Goal: Find specific page/section: Find specific page/section

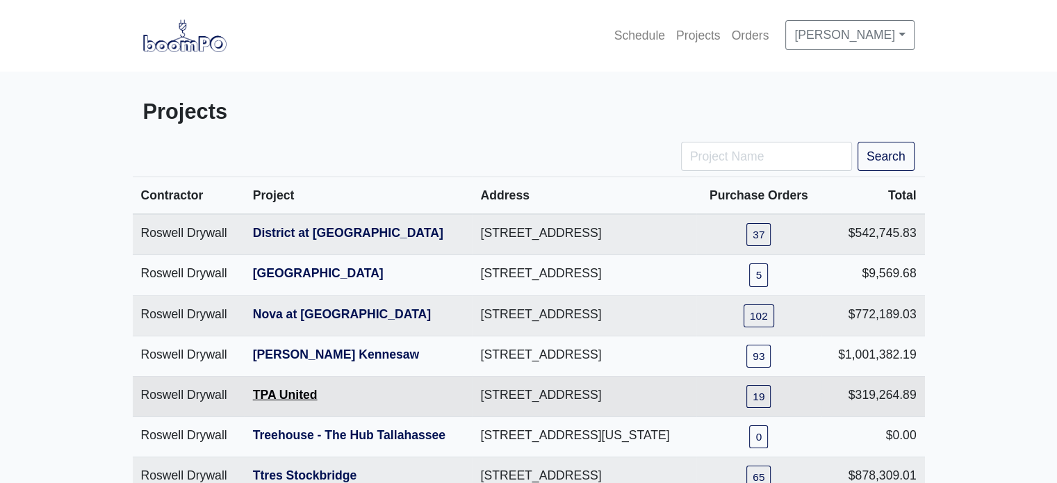
click at [266, 402] on link "TPA United" at bounding box center [285, 395] width 65 height 14
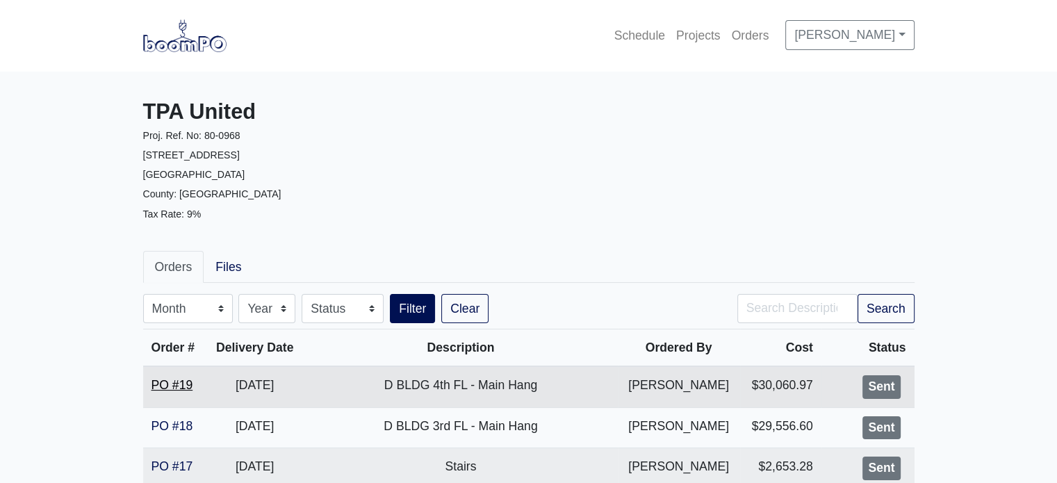
click at [166, 380] on link "PO #19" at bounding box center [172, 385] width 42 height 14
